Goal: Information Seeking & Learning: Understand process/instructions

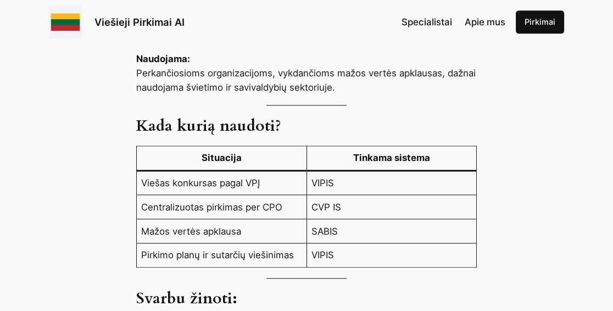
scroll to position [1227, 0]
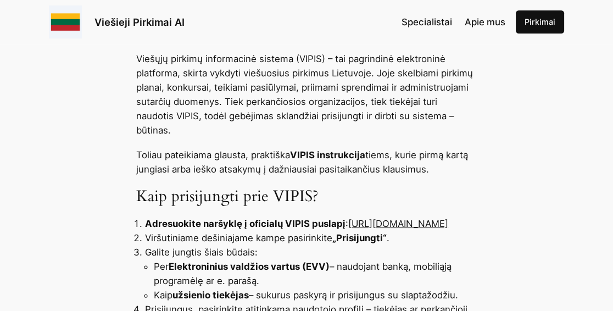
scroll to position [387, 0]
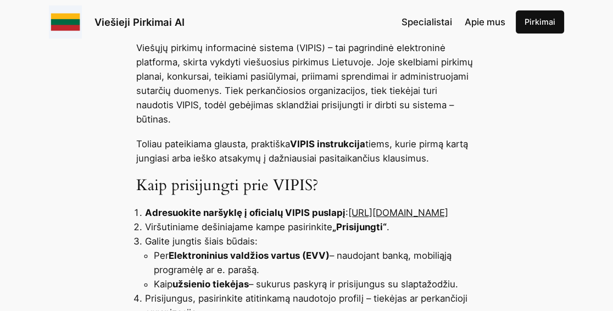
click at [348, 216] on link "[URL][DOMAIN_NAME]" at bounding box center [398, 212] width 100 height 11
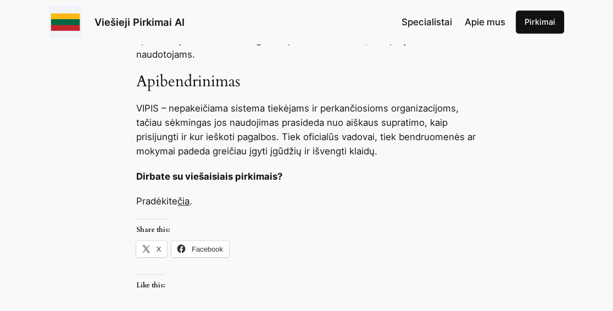
scroll to position [1227, 0]
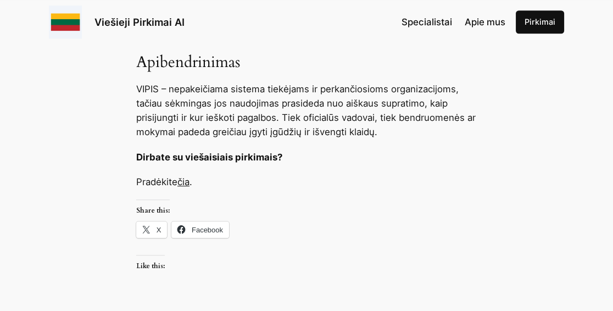
click at [189, 185] on link "čia" at bounding box center [183, 181] width 12 height 11
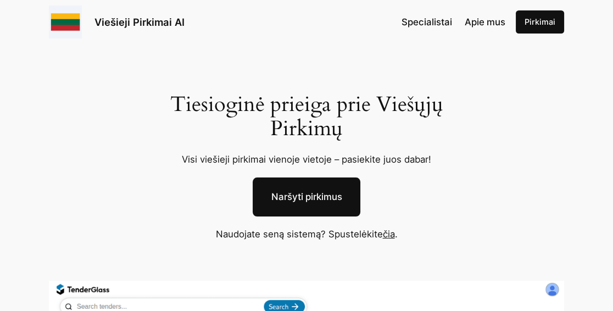
click at [313, 197] on link "Naršyti pirkimus" at bounding box center [307, 196] width 108 height 39
click at [393, 235] on link "čia" at bounding box center [389, 233] width 12 height 11
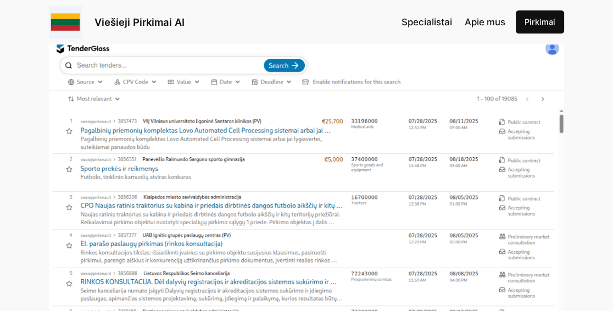
scroll to position [226, 0]
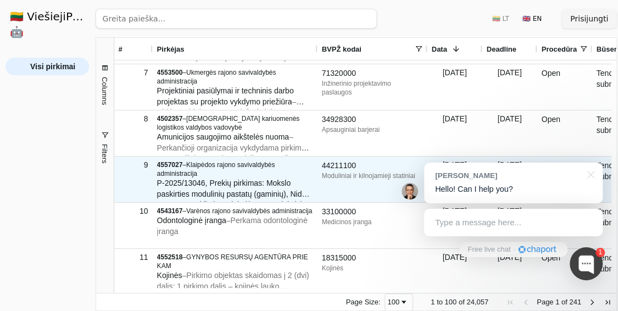
scroll to position [226, 0]
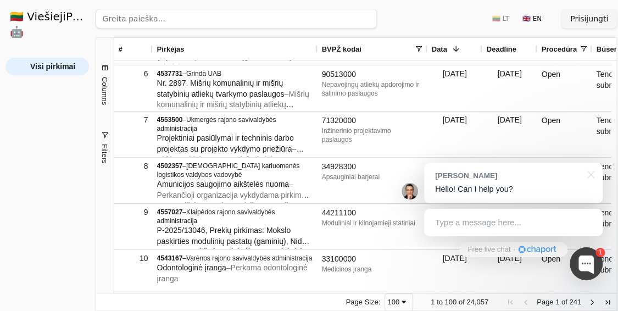
click at [418, 49] on span at bounding box center [418, 48] width 9 height 9
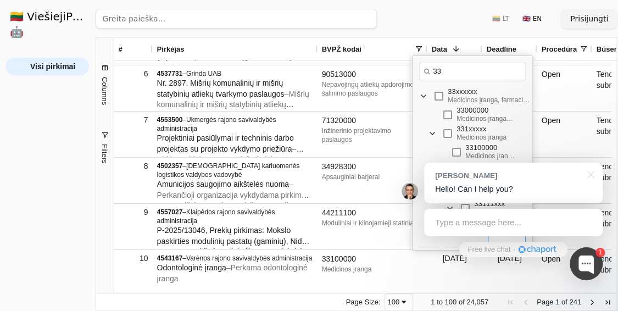
type input "33"
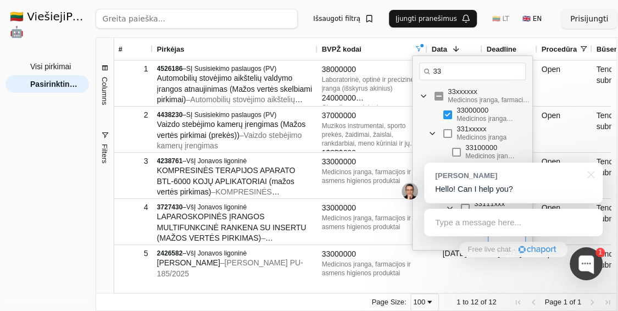
click at [480, 70] on input "33" at bounding box center [472, 72] width 107 height 18
click at [592, 172] on div at bounding box center [588, 174] width 27 height 23
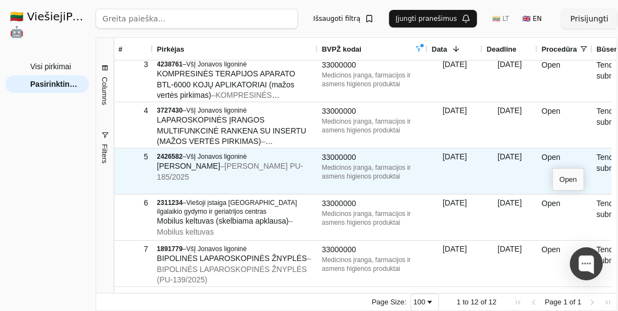
scroll to position [165, 0]
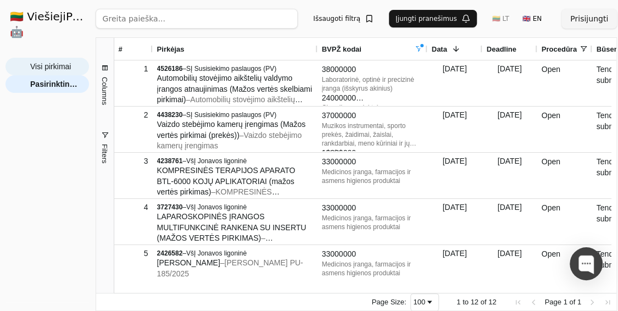
click at [57, 58] on span "Visi pirkimai" at bounding box center [50, 66] width 41 height 16
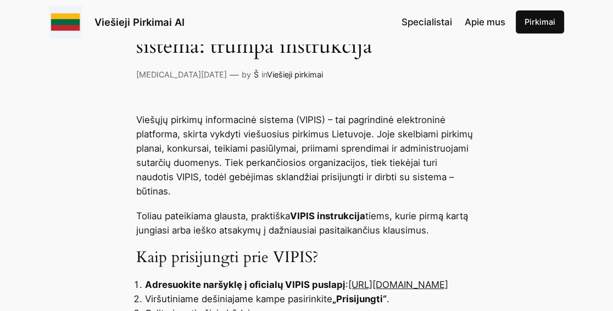
scroll to position [420, 0]
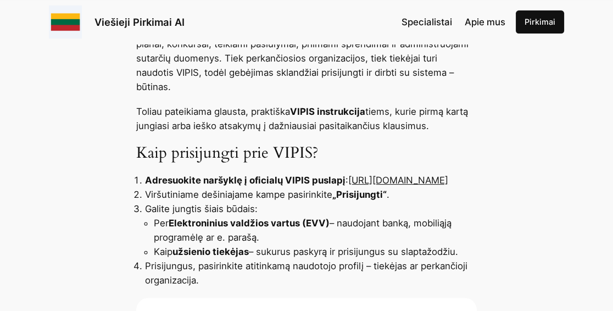
drag, startPoint x: 291, startPoint y: 180, endPoint x: 282, endPoint y: 180, distance: 8.8
click at [282, 180] on li "Adresuokite naršyklę į oficialų VIPIS puslapį : https://pirkimai.eviesiejipirki…" at bounding box center [311, 180] width 332 height 14
drag, startPoint x: 282, startPoint y: 180, endPoint x: 289, endPoint y: 180, distance: 7.1
click at [348, 180] on link "[URL][DOMAIN_NAME]" at bounding box center [398, 180] width 100 height 11
drag, startPoint x: 292, startPoint y: 180, endPoint x: 148, endPoint y: 179, distance: 143.3
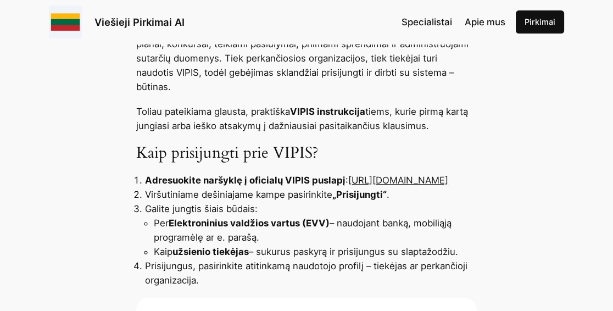
click at [148, 179] on li "Adresuokite naršyklę į oficialų VIPIS puslapį : https://pirkimai.eviesiejipirki…" at bounding box center [311, 180] width 332 height 14
click at [348, 180] on link "[URL][DOMAIN_NAME]" at bounding box center [398, 180] width 100 height 11
drag, startPoint x: 144, startPoint y: 180, endPoint x: 299, endPoint y: 181, distance: 154.9
click at [299, 181] on li "Adresuokite naršyklę į oficialų VIPIS puslapį : https://pirkimai.eviesiejipirki…" at bounding box center [311, 180] width 332 height 14
drag, startPoint x: 299, startPoint y: 181, endPoint x: 282, endPoint y: 181, distance: 17.6
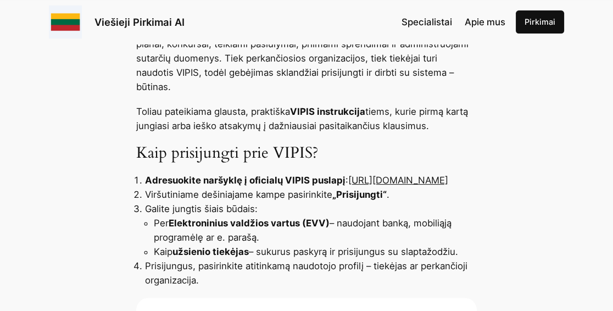
copy link "[URL][DOMAIN_NAME]"
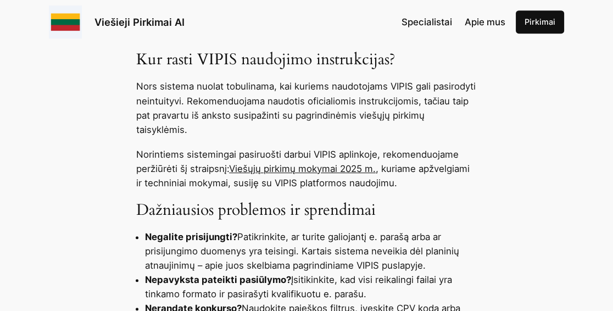
scroll to position [840, 0]
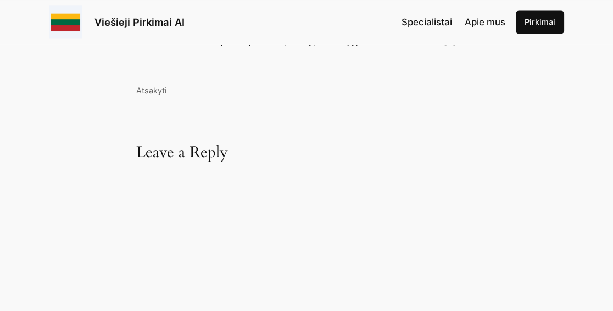
scroll to position [2067, 0]
